Goal: Task Accomplishment & Management: Manage account settings

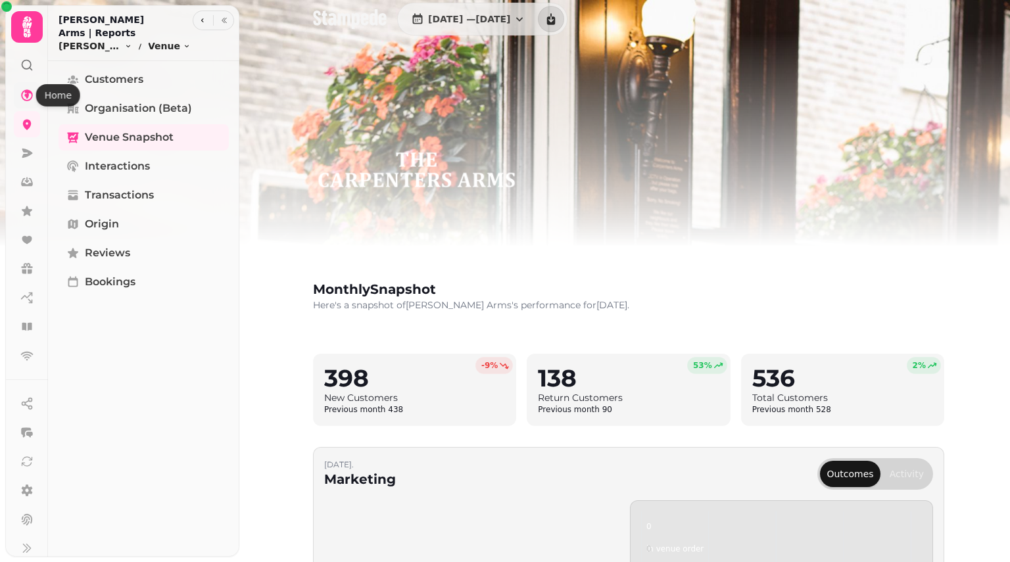
click at [26, 98] on icon at bounding box center [27, 95] width 12 height 12
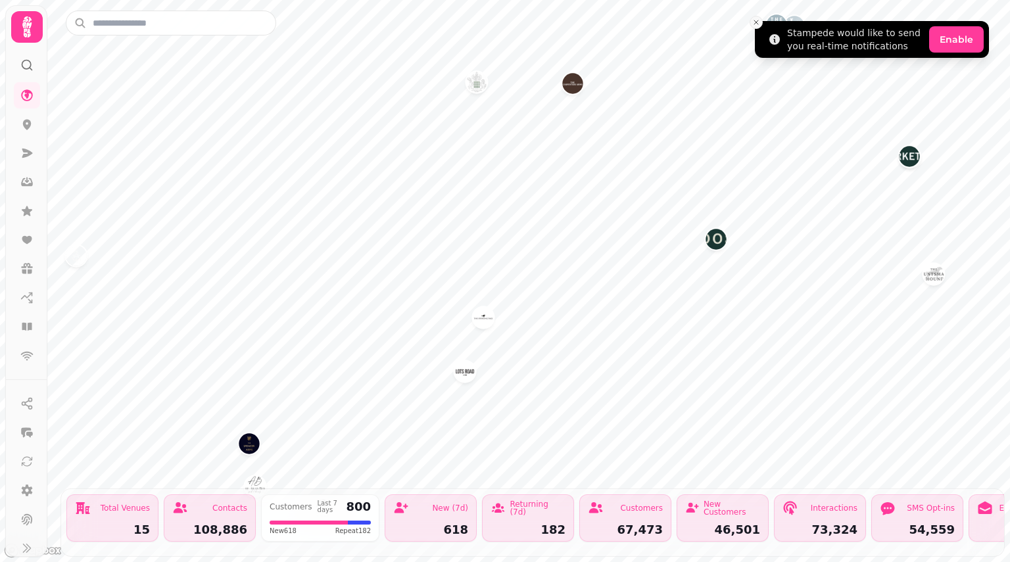
click at [753, 23] on icon "Close toast" at bounding box center [756, 22] width 8 height 8
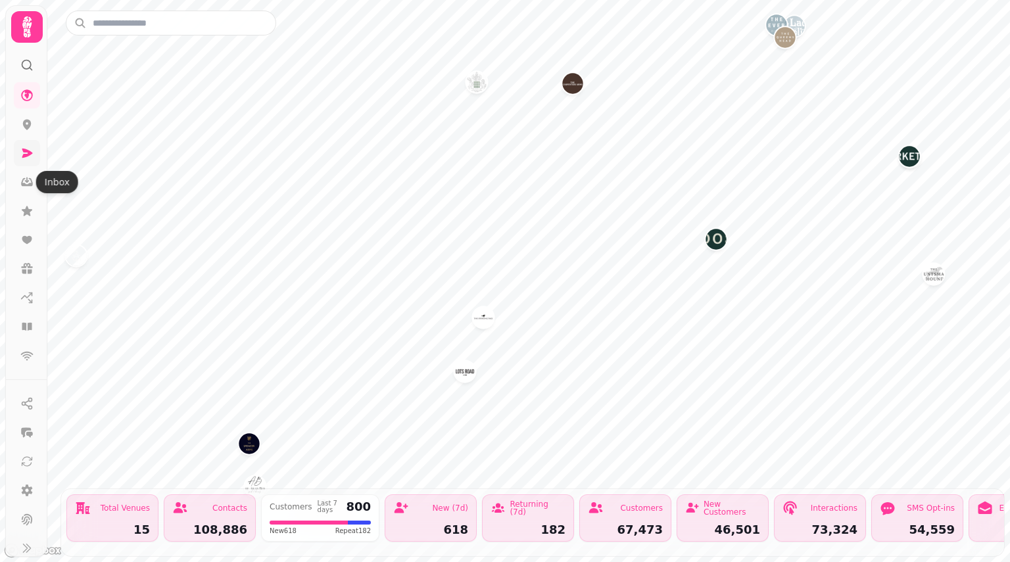
click at [25, 153] on icon at bounding box center [26, 153] width 13 height 13
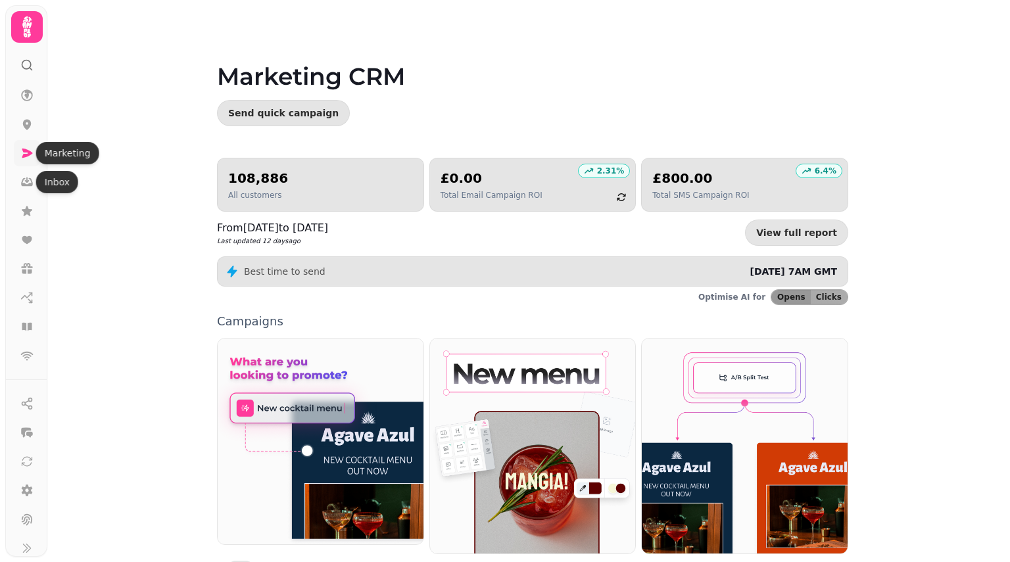
click at [22, 153] on icon at bounding box center [26, 153] width 13 height 13
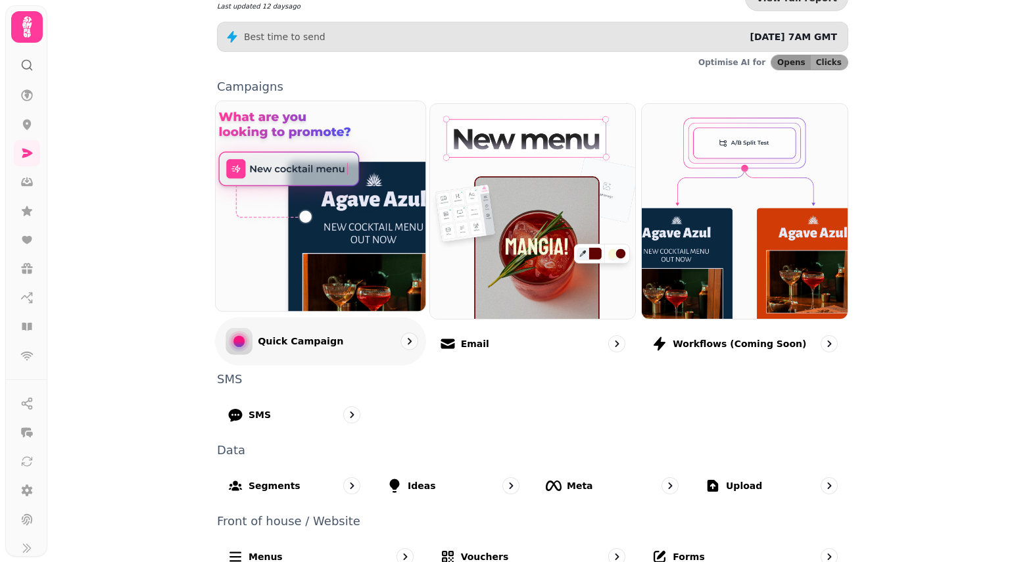
scroll to position [255, 0]
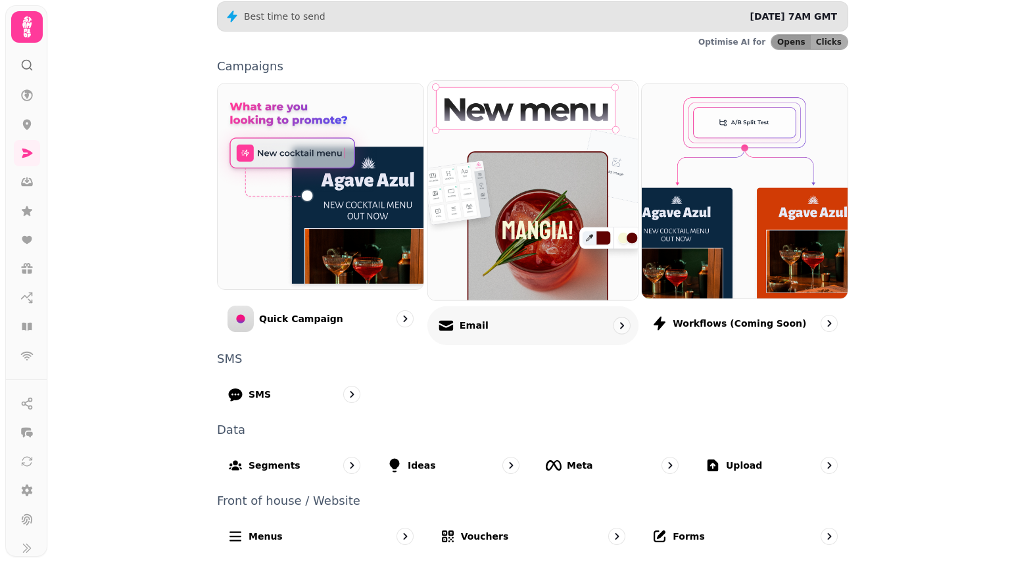
click at [500, 273] on img at bounding box center [532, 190] width 231 height 241
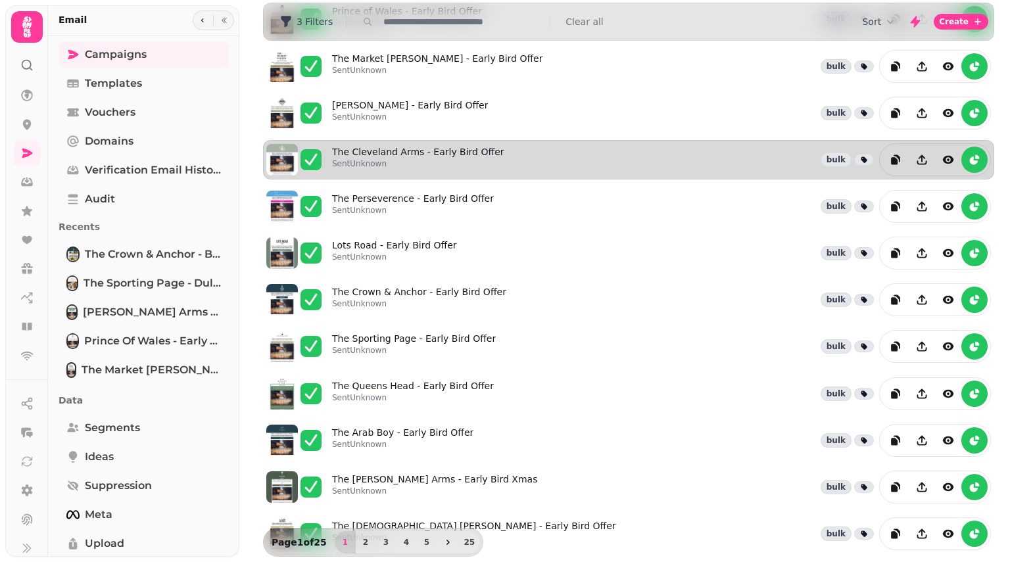
scroll to position [234, 0]
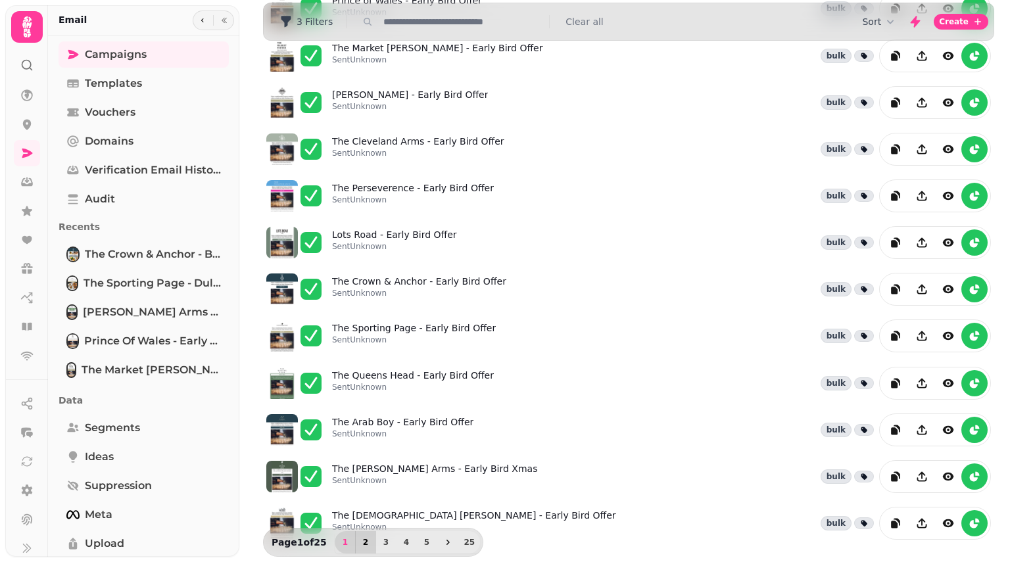
click at [355, 544] on button "2" at bounding box center [365, 542] width 21 height 22
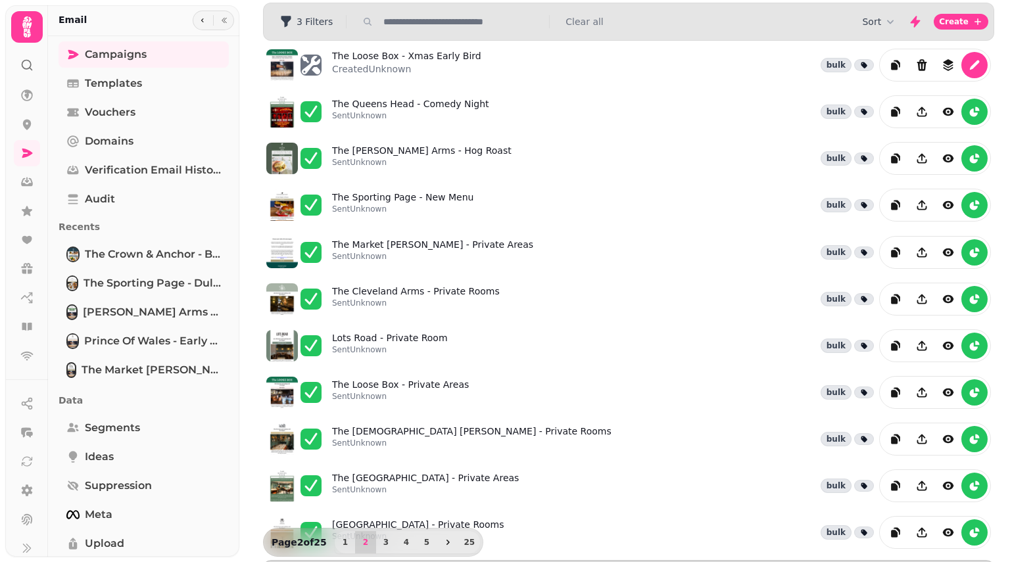
scroll to position [0, 0]
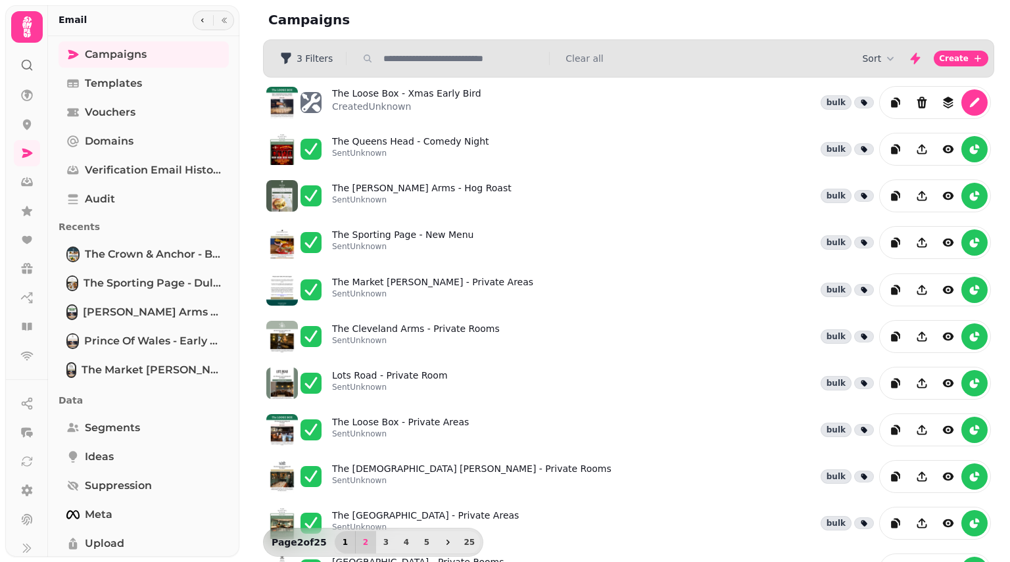
click at [342, 541] on span "1" at bounding box center [345, 542] width 11 height 8
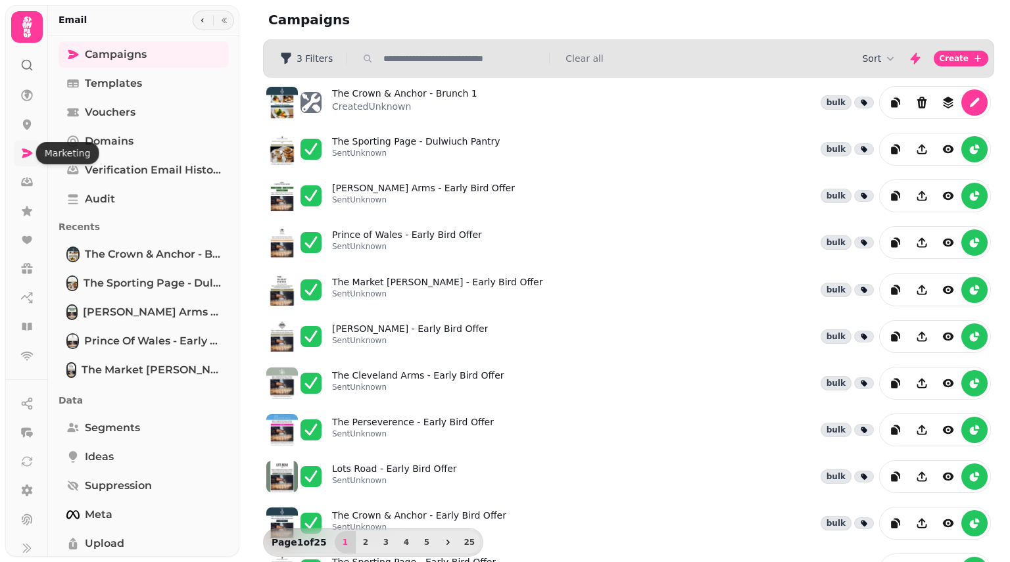
click at [30, 151] on icon at bounding box center [26, 153] width 13 height 13
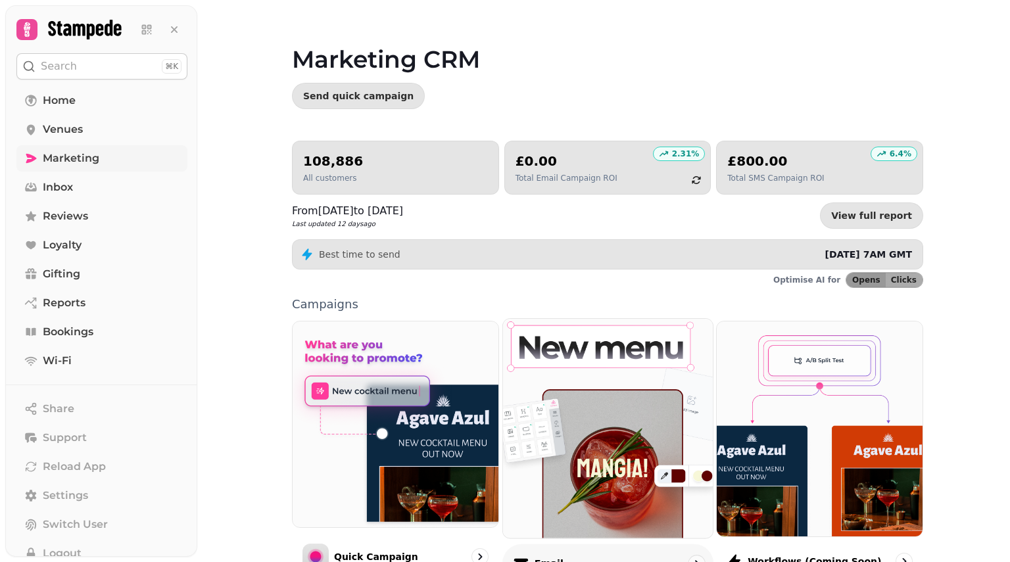
scroll to position [66, 0]
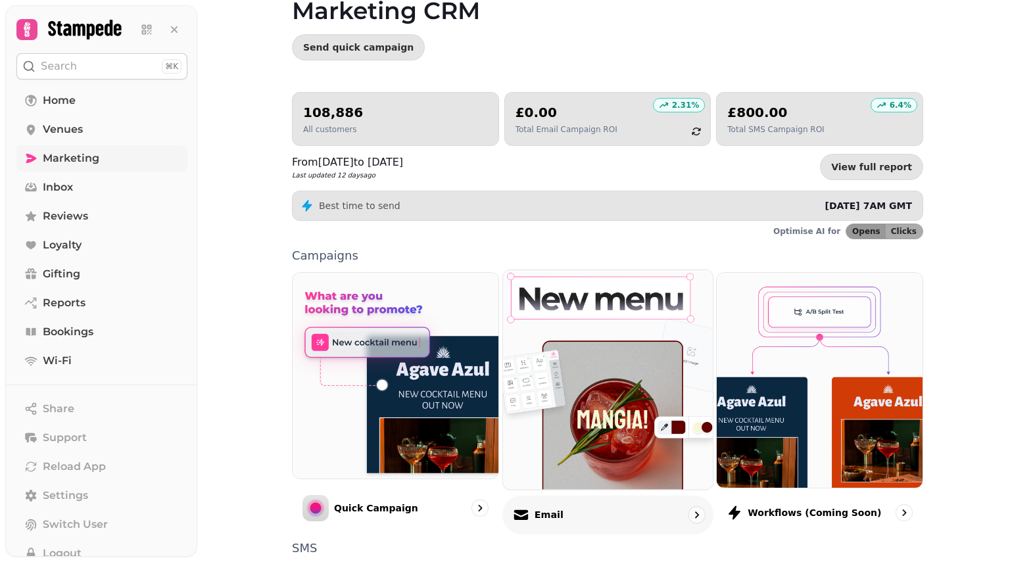
click at [561, 337] on img at bounding box center [607, 379] width 231 height 241
